Goal: Transaction & Acquisition: Purchase product/service

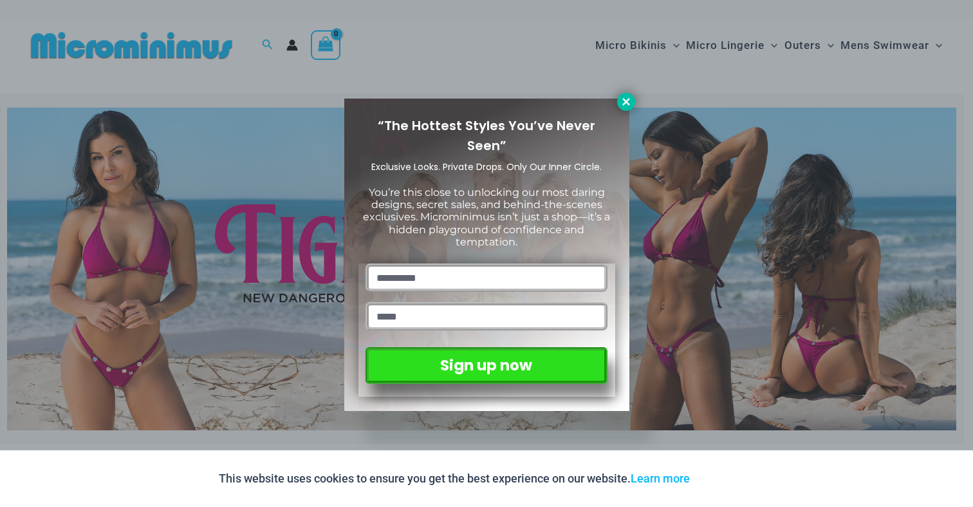
click at [626, 102] on icon at bounding box center [626, 101] width 7 height 7
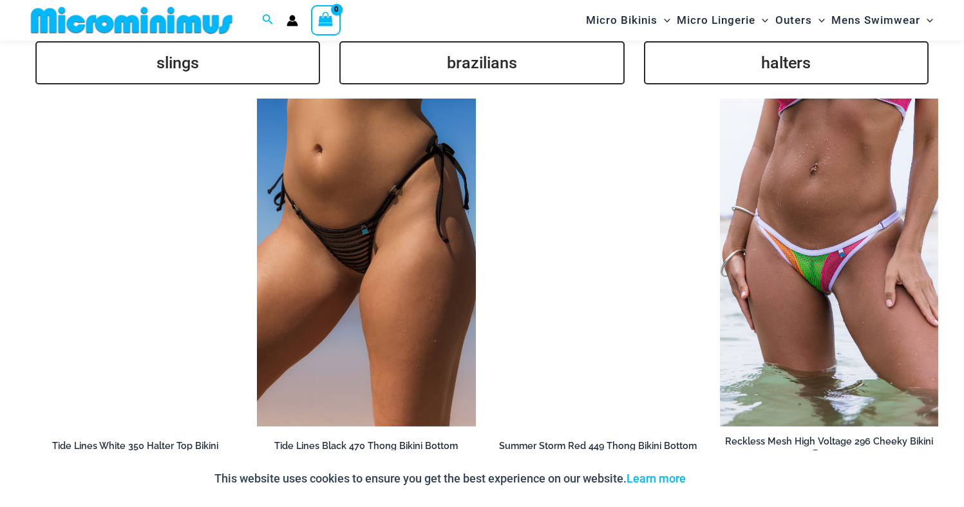
scroll to position [3088, 0]
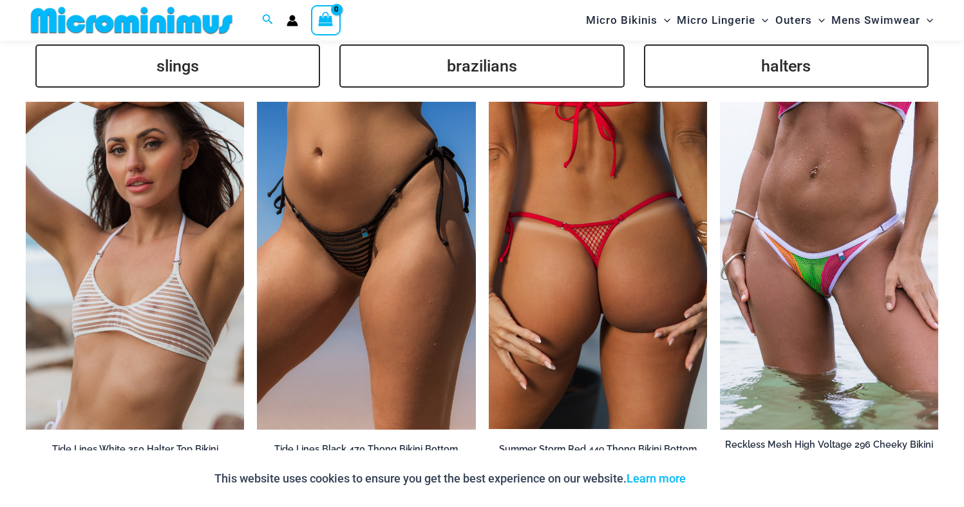
click at [599, 245] on img at bounding box center [598, 265] width 218 height 327
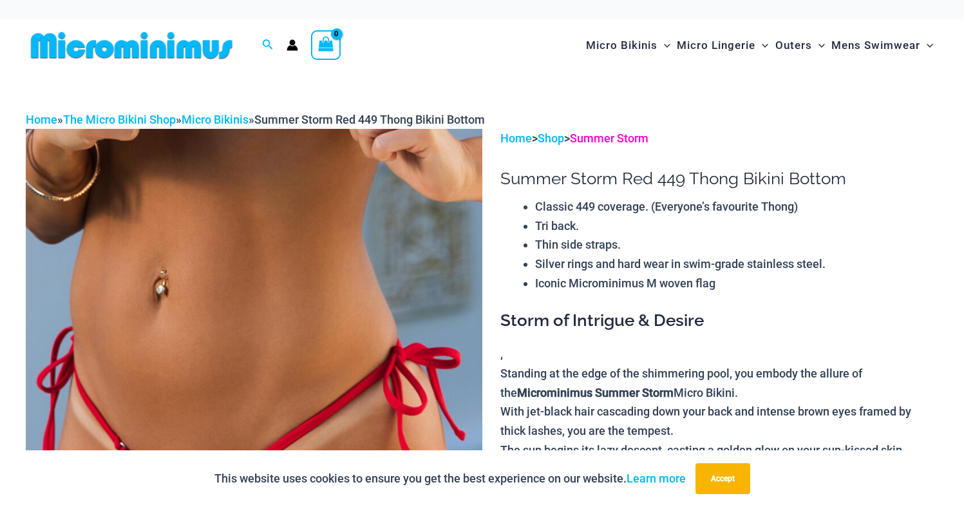
click at [636, 138] on link "Summer Storm" at bounding box center [609, 138] width 79 height 14
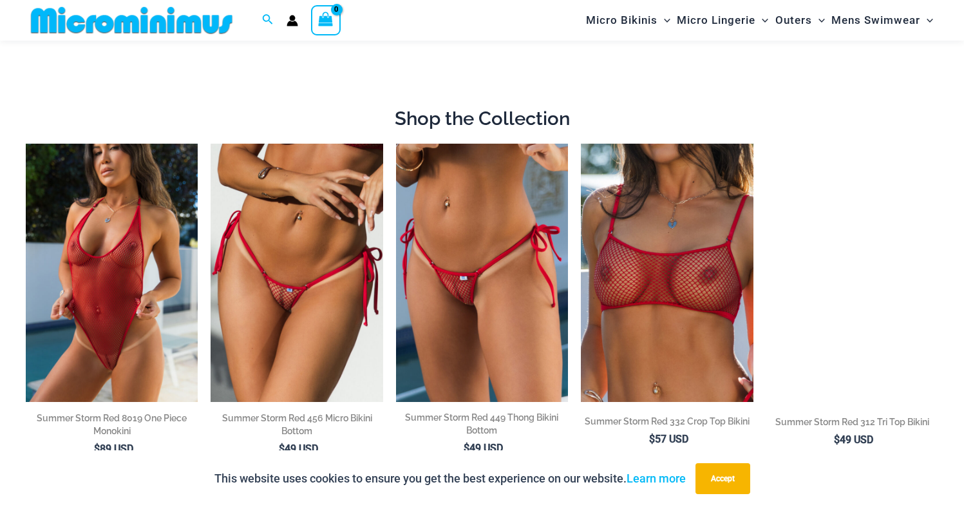
scroll to position [762, 0]
